Goal: Download file/media

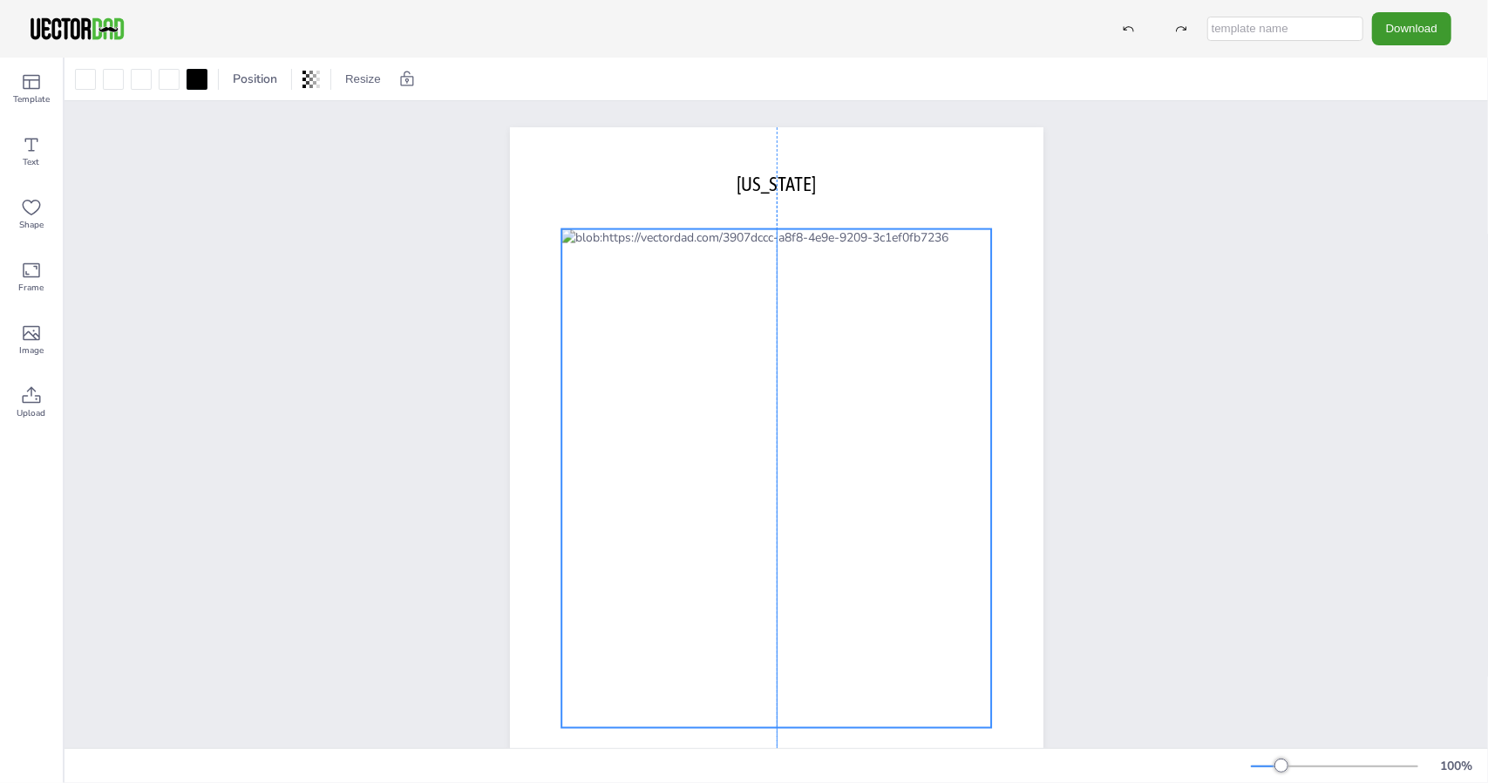
click at [811, 413] on div at bounding box center [776, 478] width 430 height 499
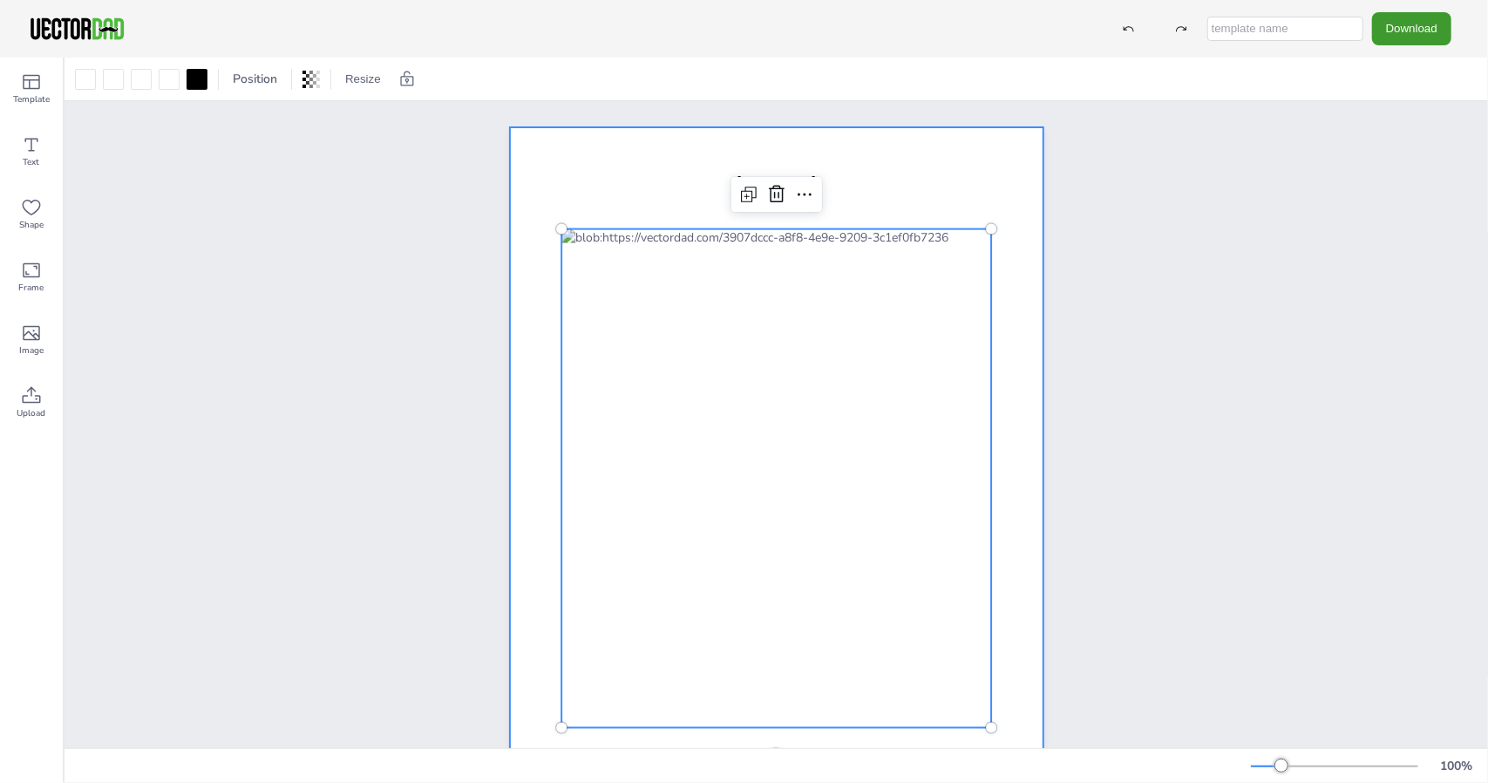
click at [877, 207] on div at bounding box center [776, 471] width 533 height 689
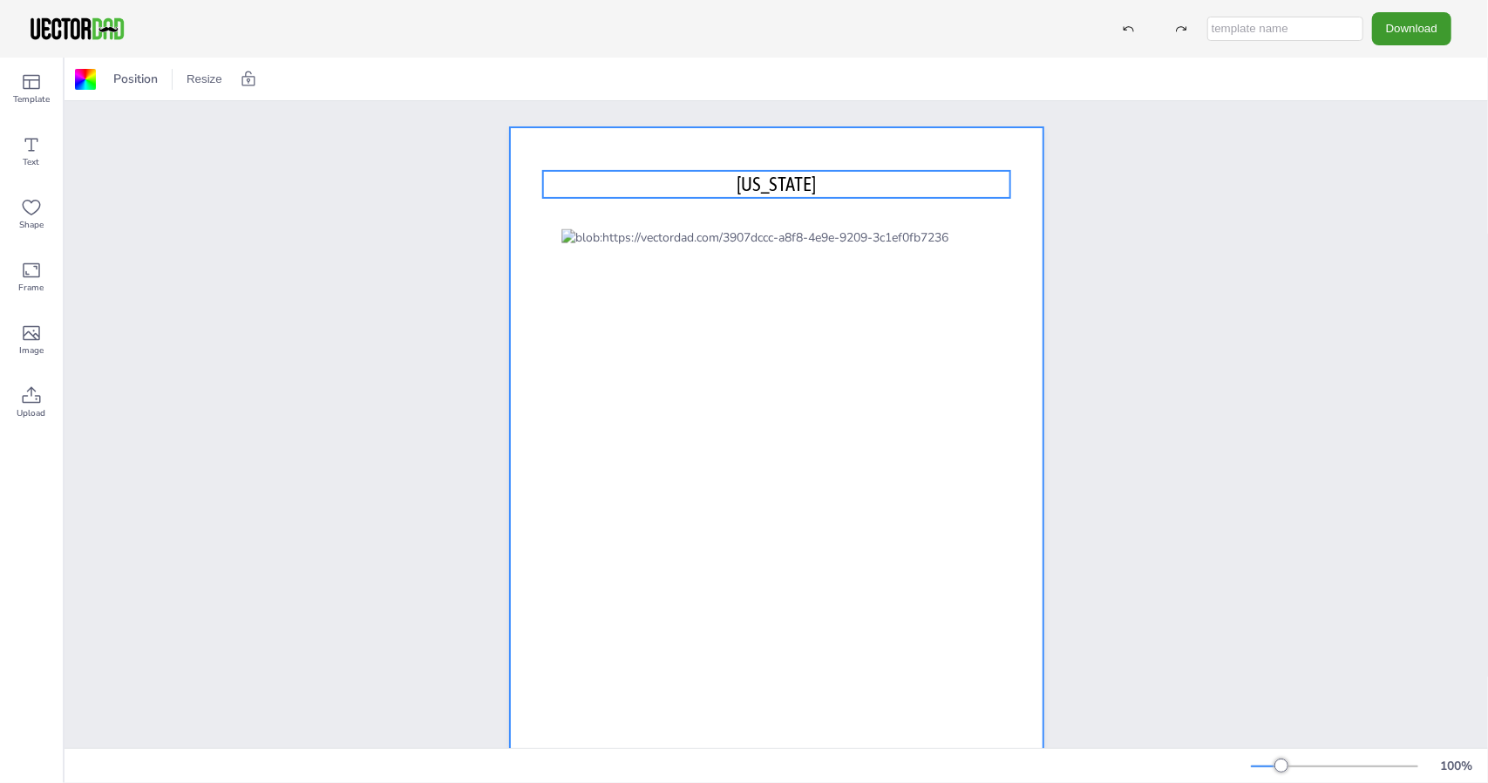
click at [920, 180] on p "[US_STATE]" at bounding box center [775, 184] width 467 height 27
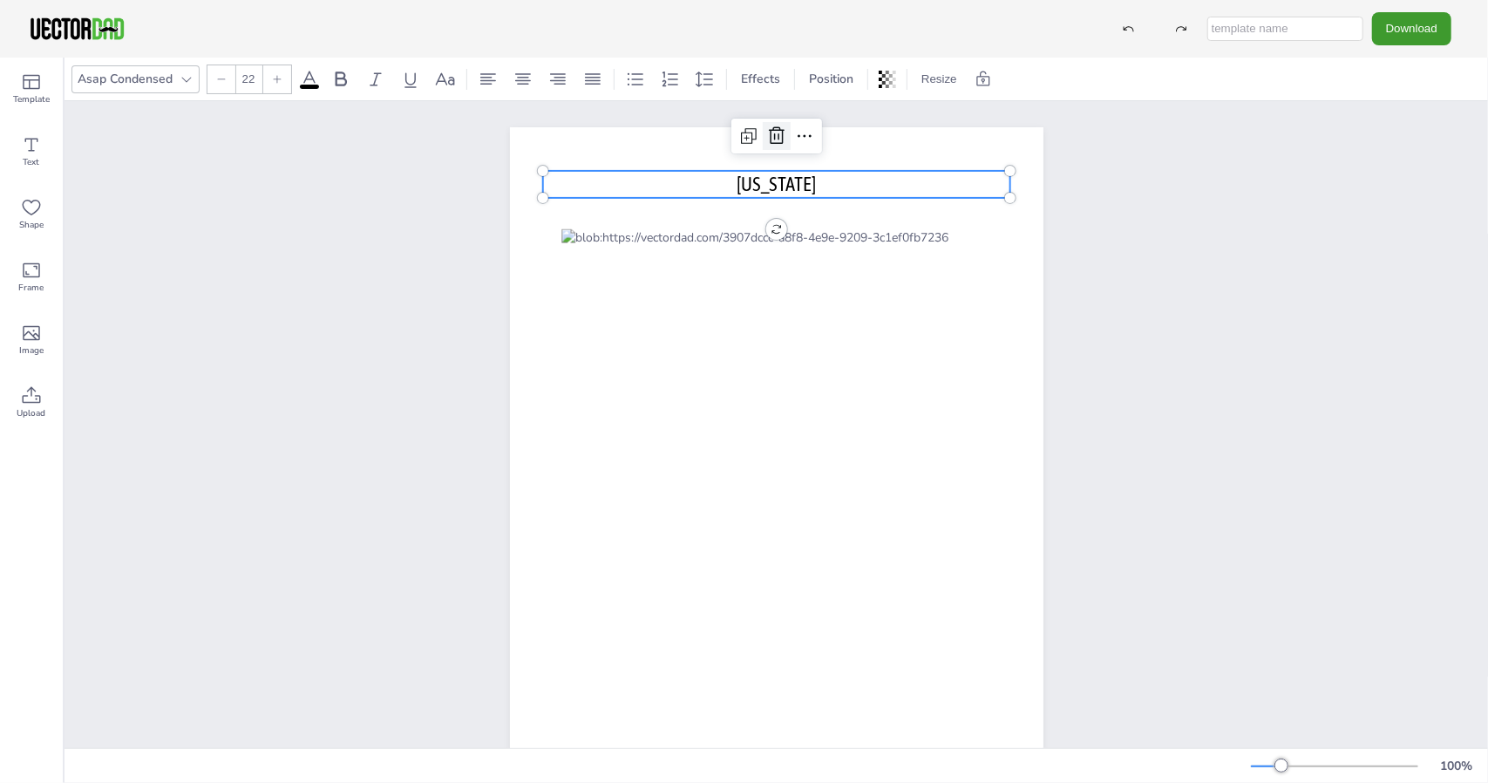
click at [774, 140] on icon at bounding box center [777, 134] width 16 height 17
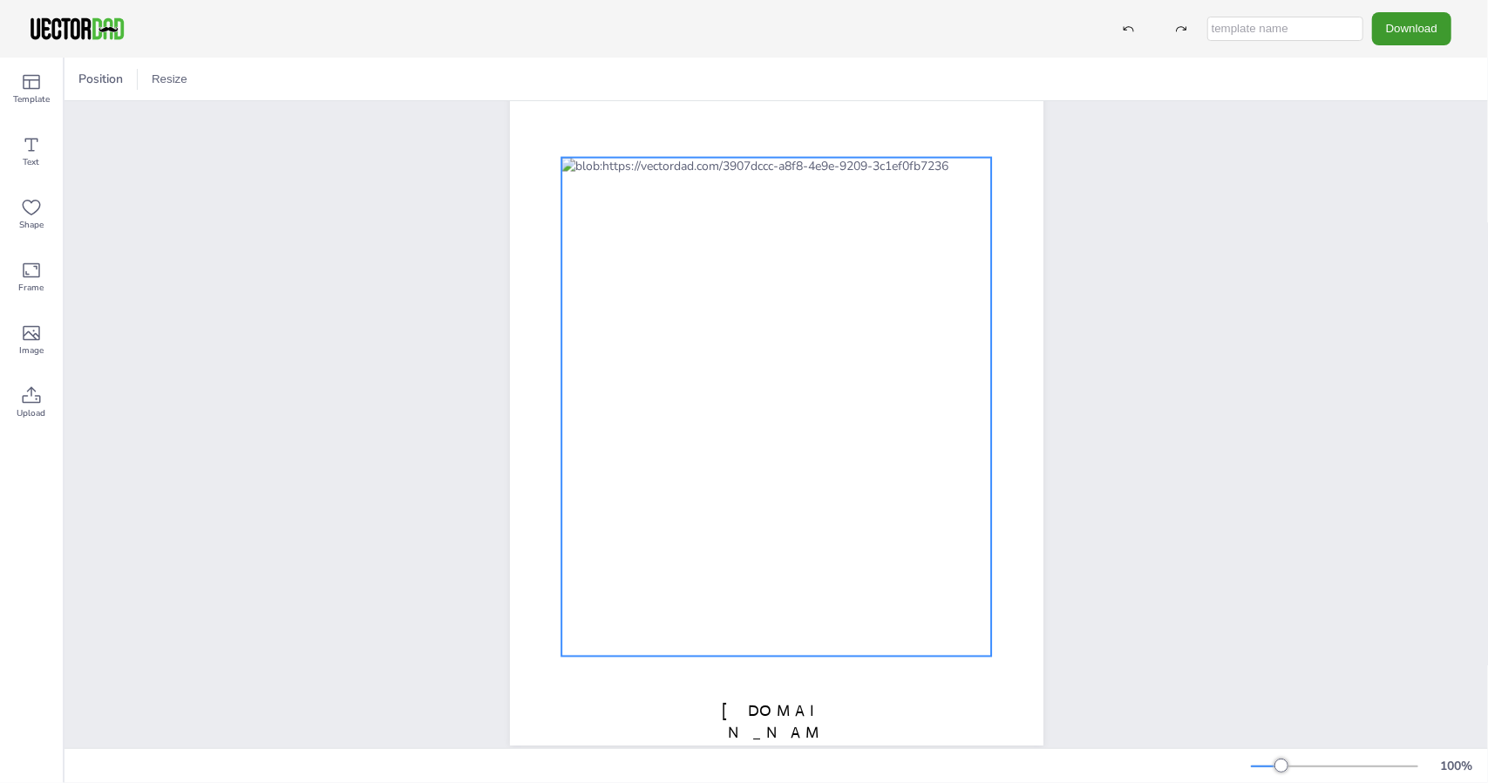
scroll to position [108, 0]
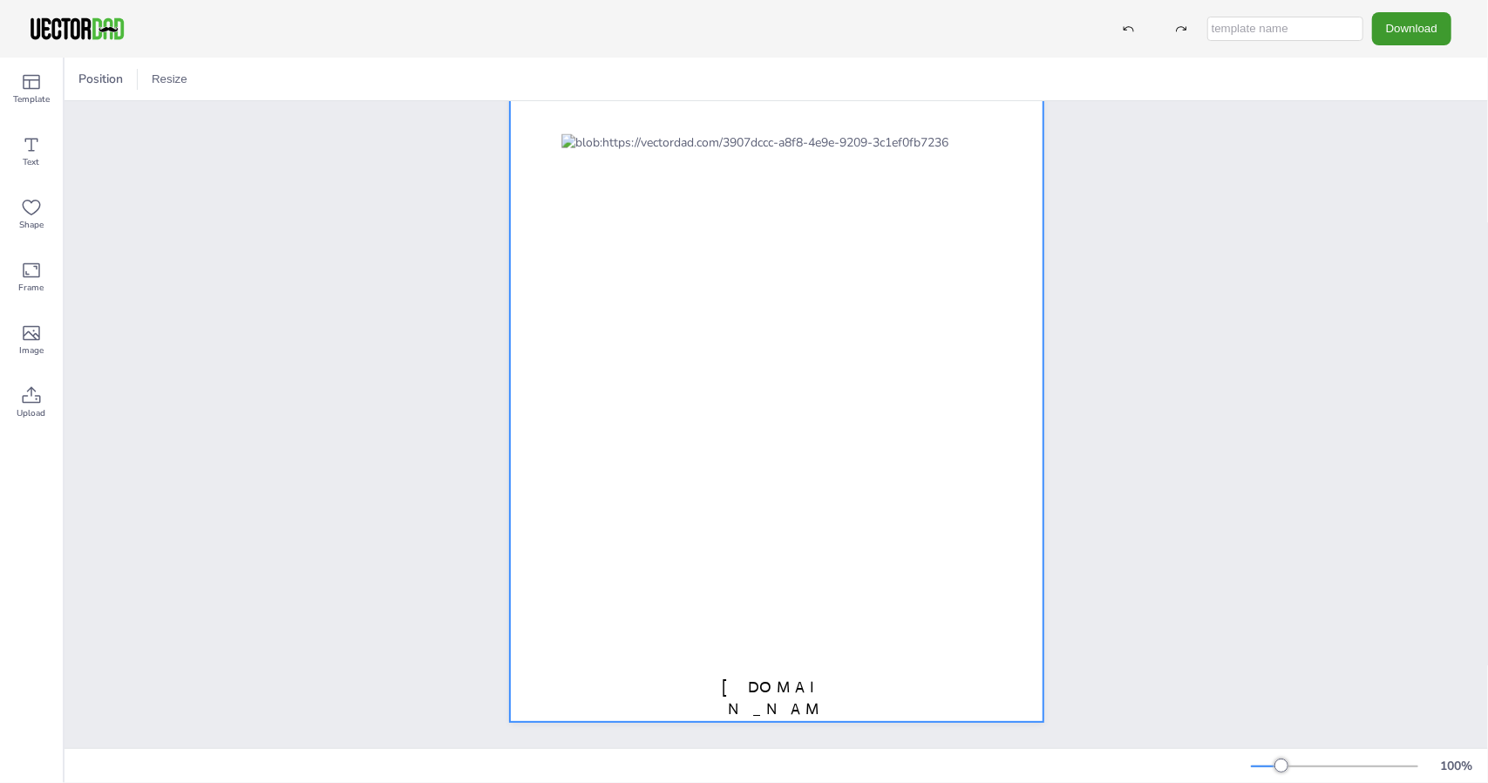
click at [777, 677] on span "[DOMAIN_NAME]" at bounding box center [776, 708] width 108 height 63
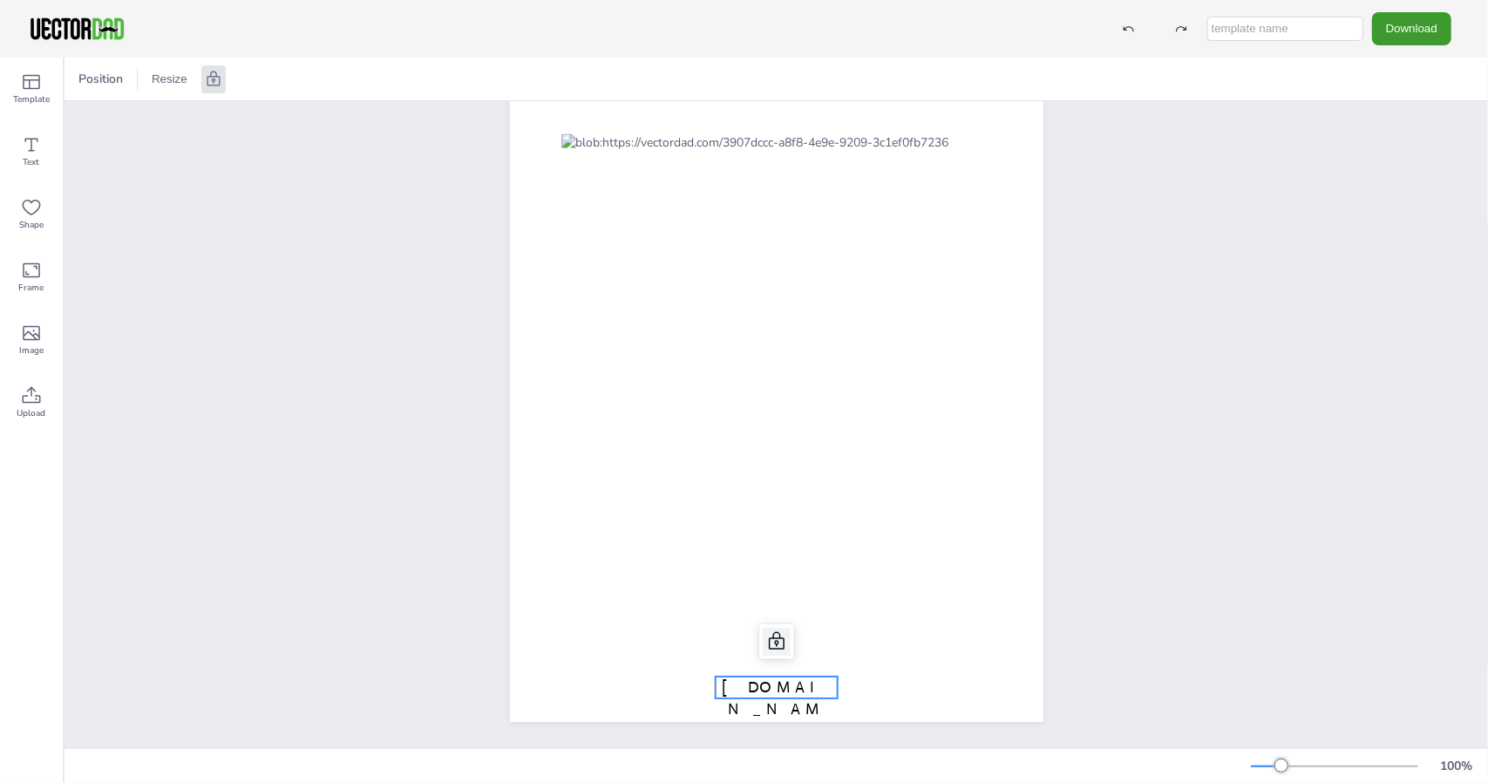
click at [769, 632] on icon at bounding box center [777, 640] width 16 height 17
click at [771, 633] on icon at bounding box center [777, 641] width 16 height 17
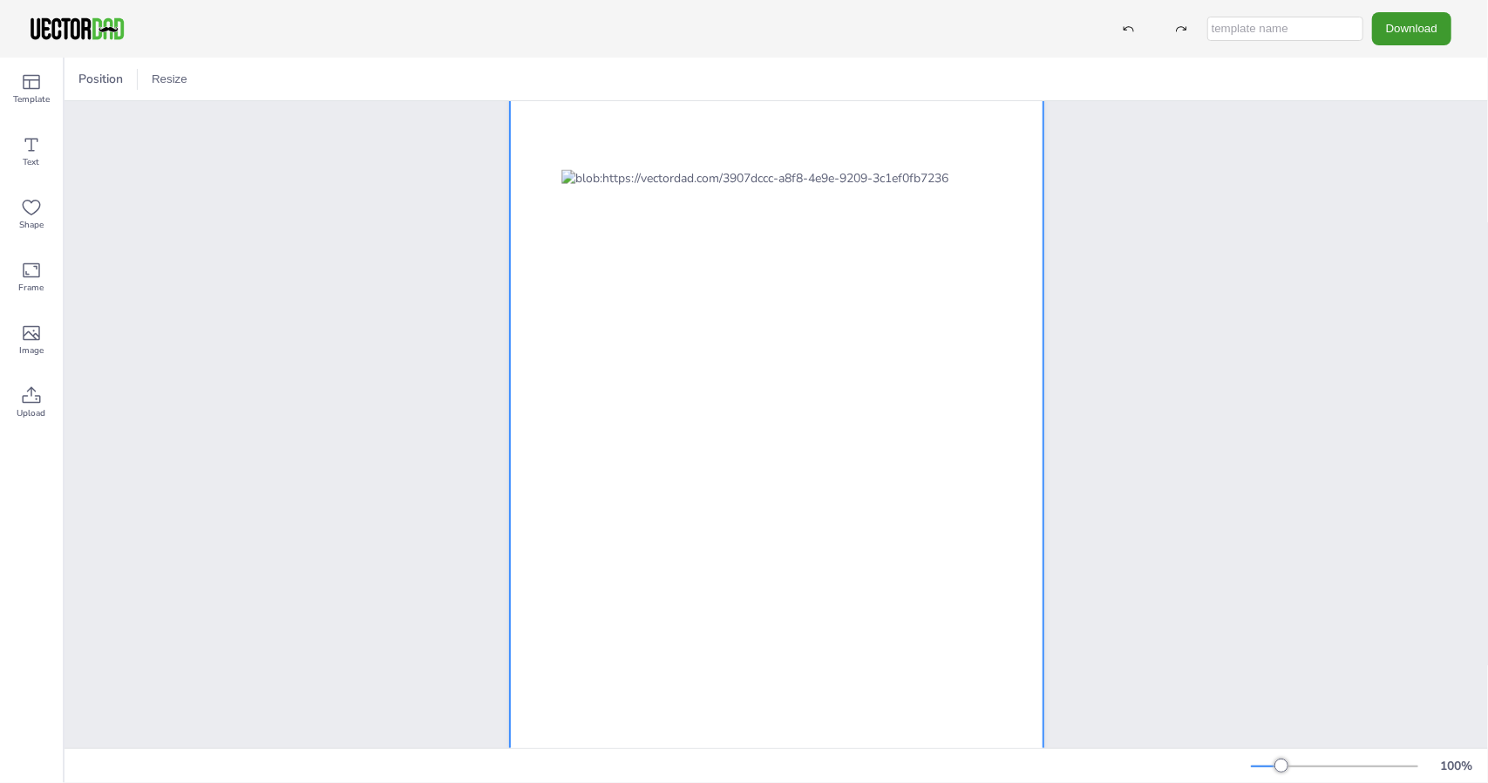
scroll to position [0, 0]
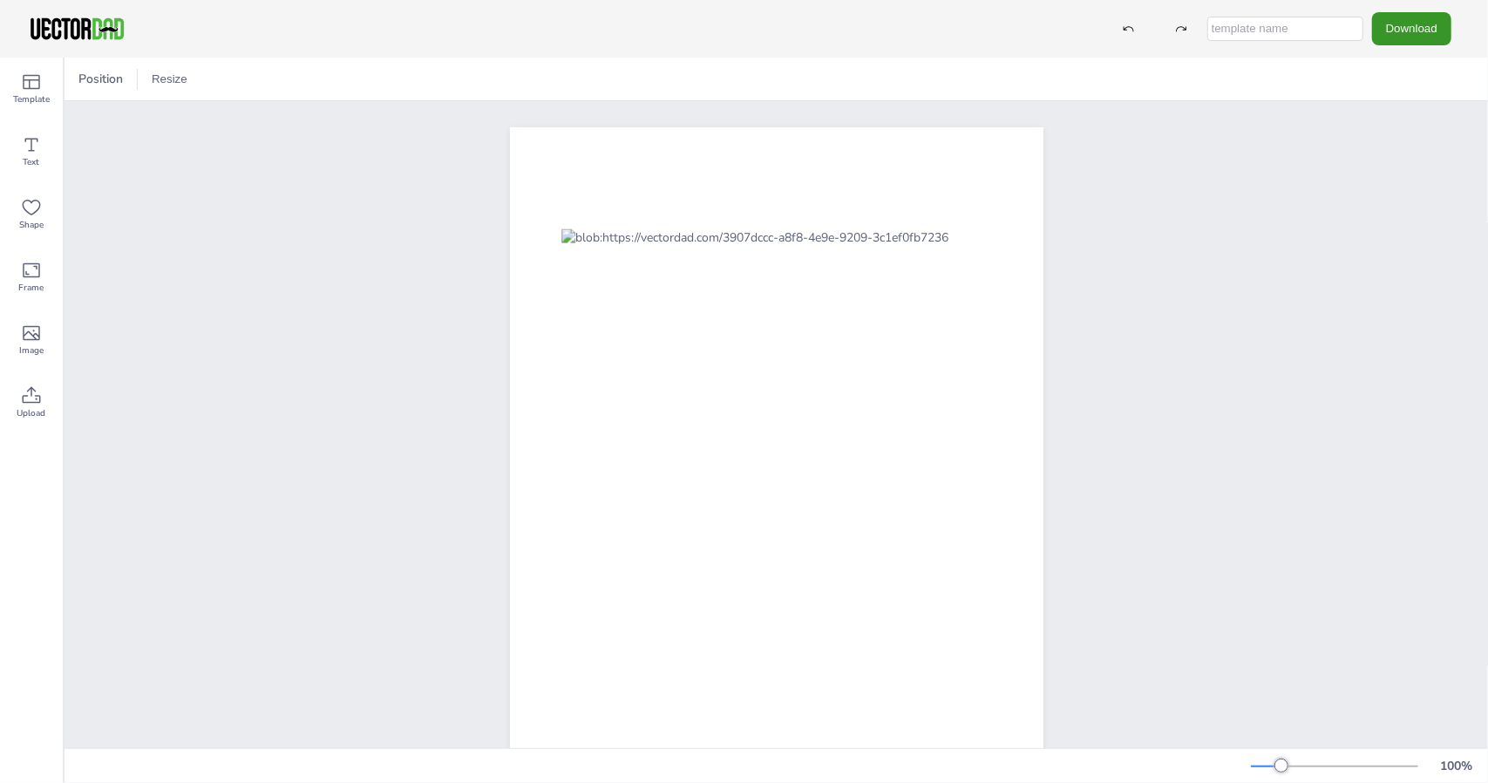
click at [1409, 29] on button "Download" at bounding box center [1411, 28] width 79 height 32
click at [1398, 139] on li "JPG" at bounding box center [1409, 142] width 143 height 36
